Goal: Transaction & Acquisition: Subscribe to service/newsletter

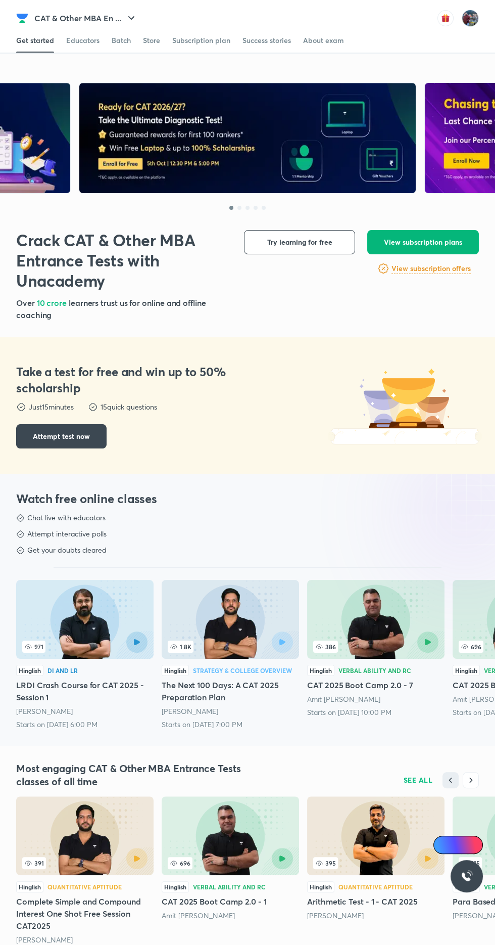
click at [416, 239] on span "View subscription plans" at bounding box center [423, 242] width 78 height 10
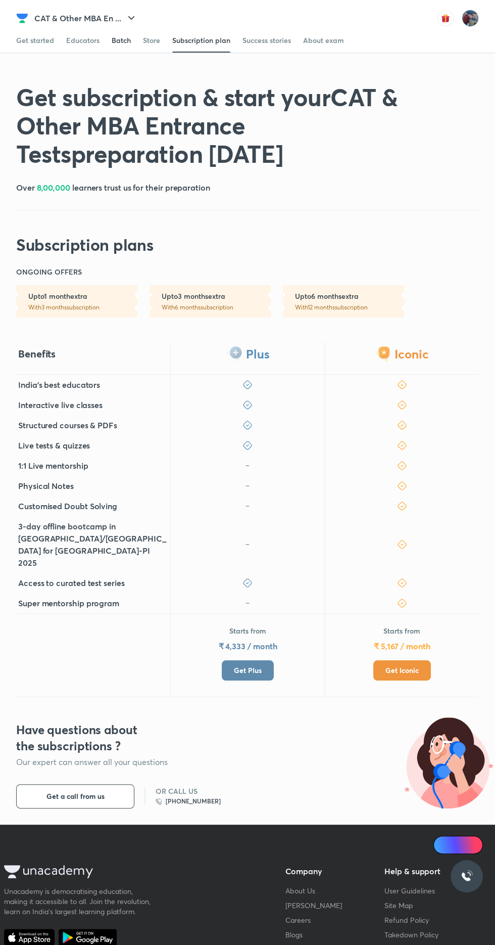
click at [117, 52] on span at bounding box center [121, 52] width 19 height 1
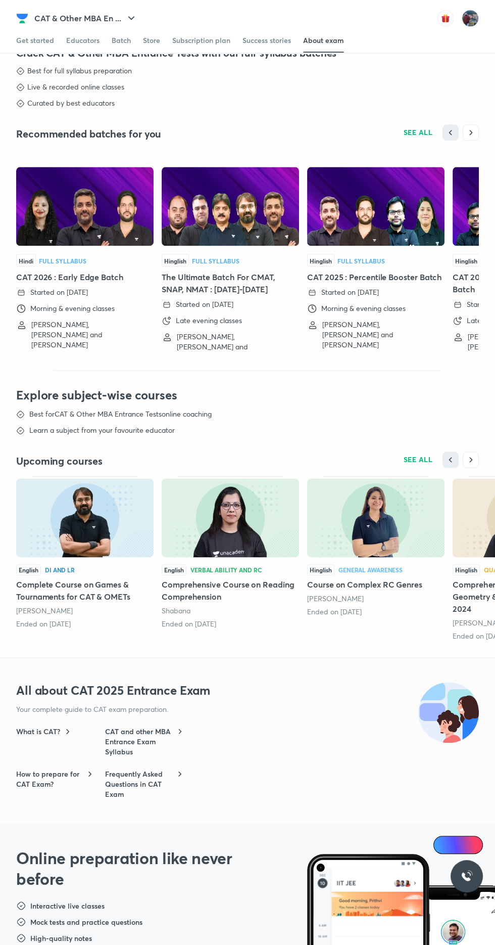
scroll to position [1912, 0]
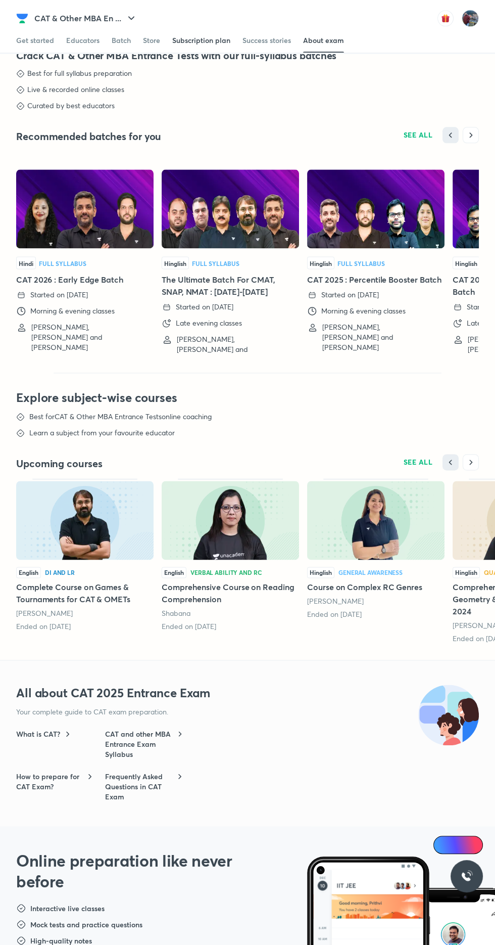
click at [196, 44] on div "Subscription plan" at bounding box center [201, 40] width 58 height 10
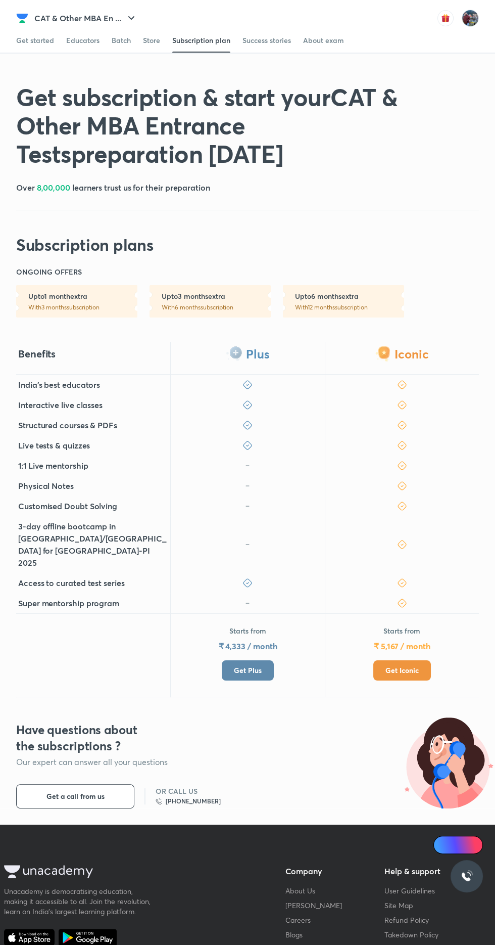
click at [407, 665] on span "Get Iconic" at bounding box center [402, 670] width 33 height 10
